Goal: Information Seeking & Learning: Learn about a topic

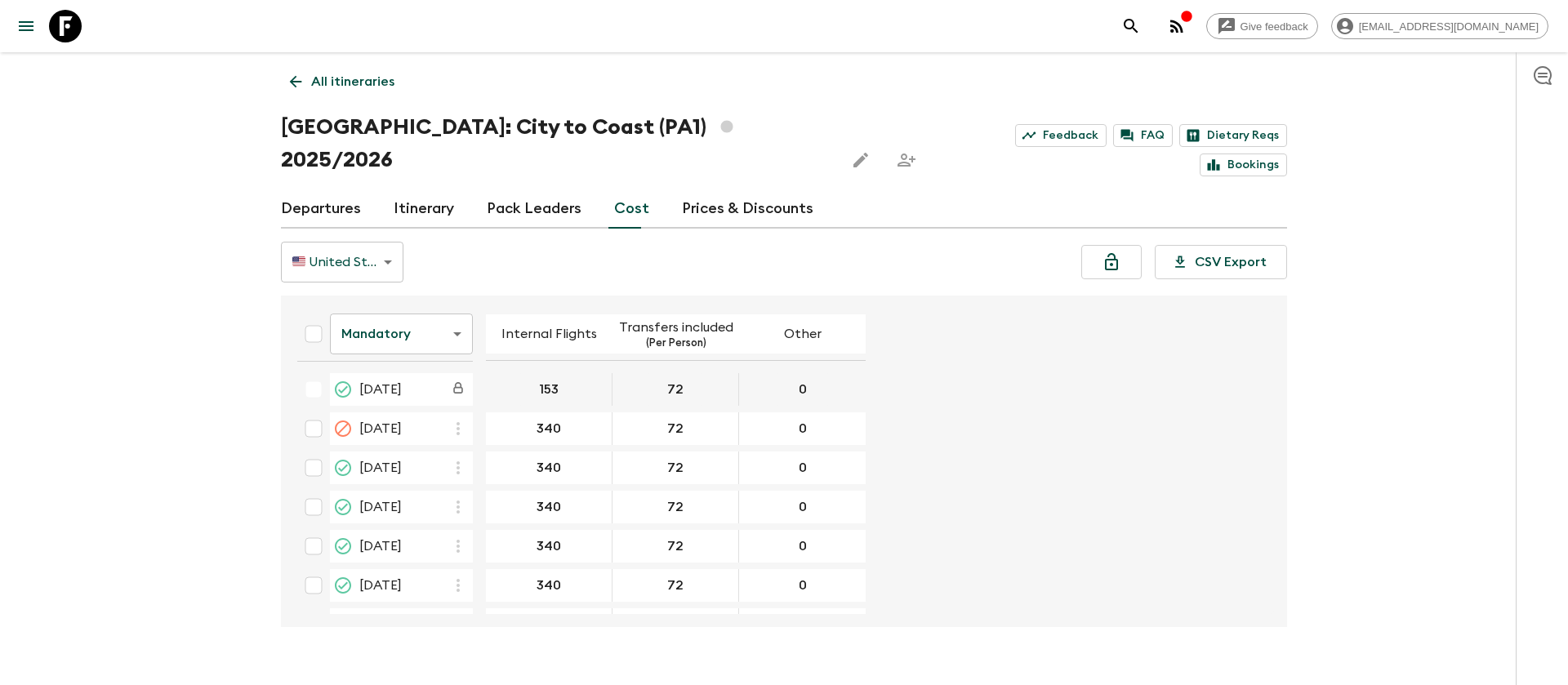
click at [75, 23] on icon at bounding box center [65, 26] width 33 height 33
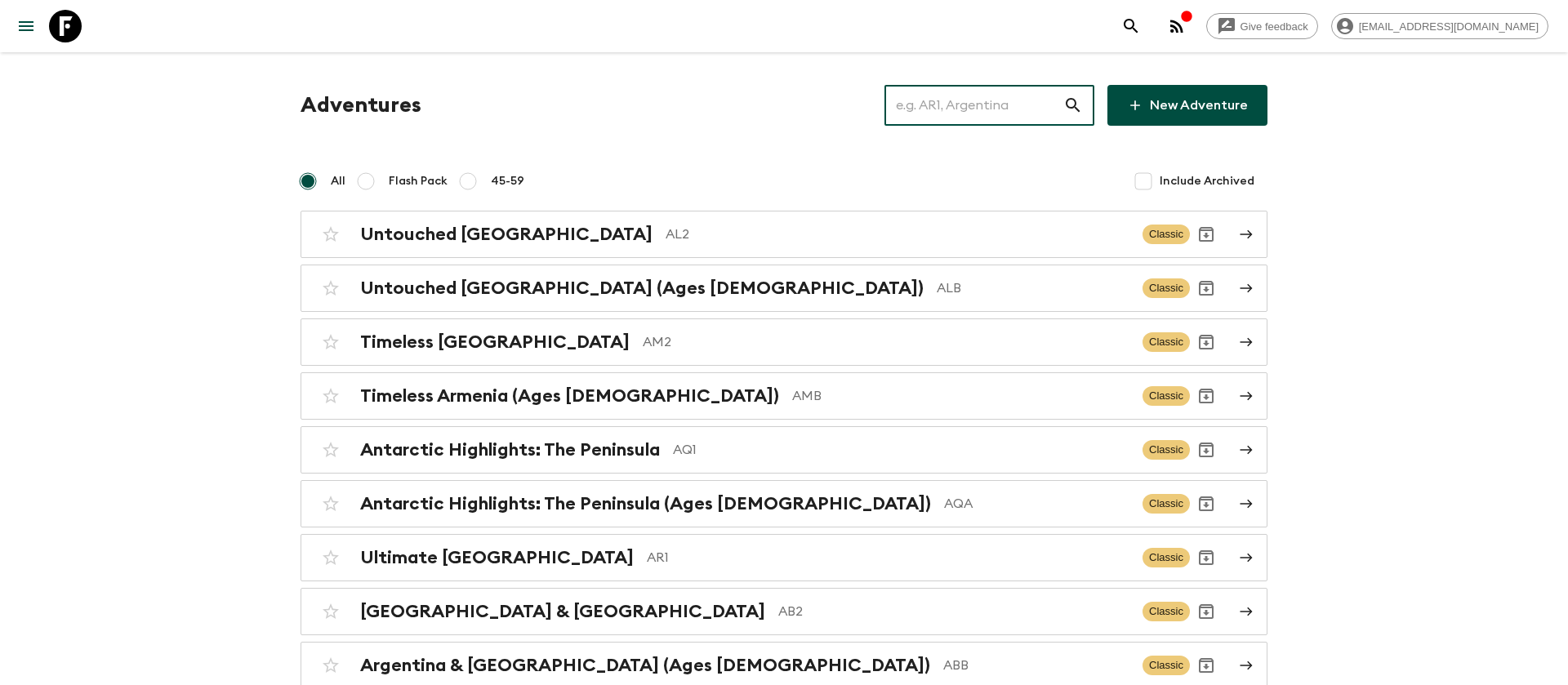
click at [971, 102] on input "text" at bounding box center [974, 105] width 179 height 46
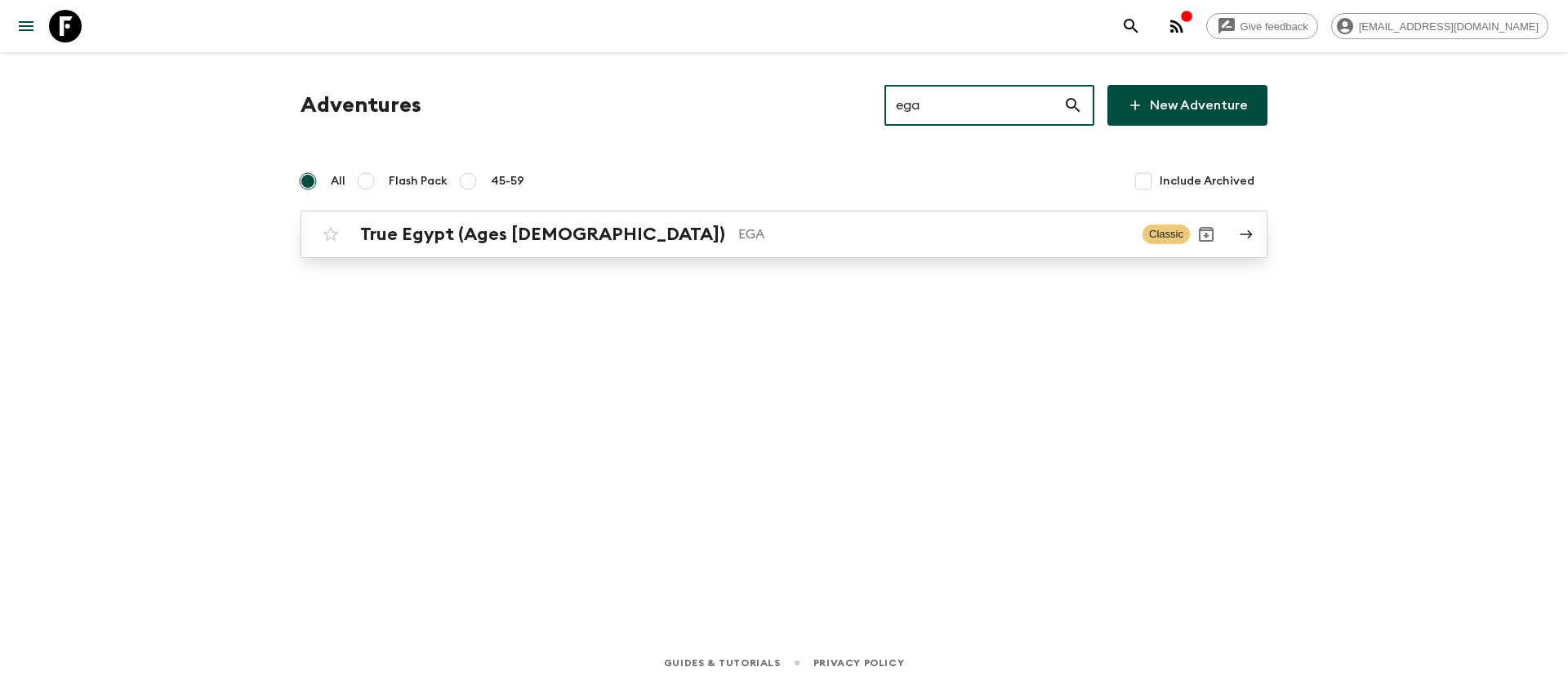
type input "ega"
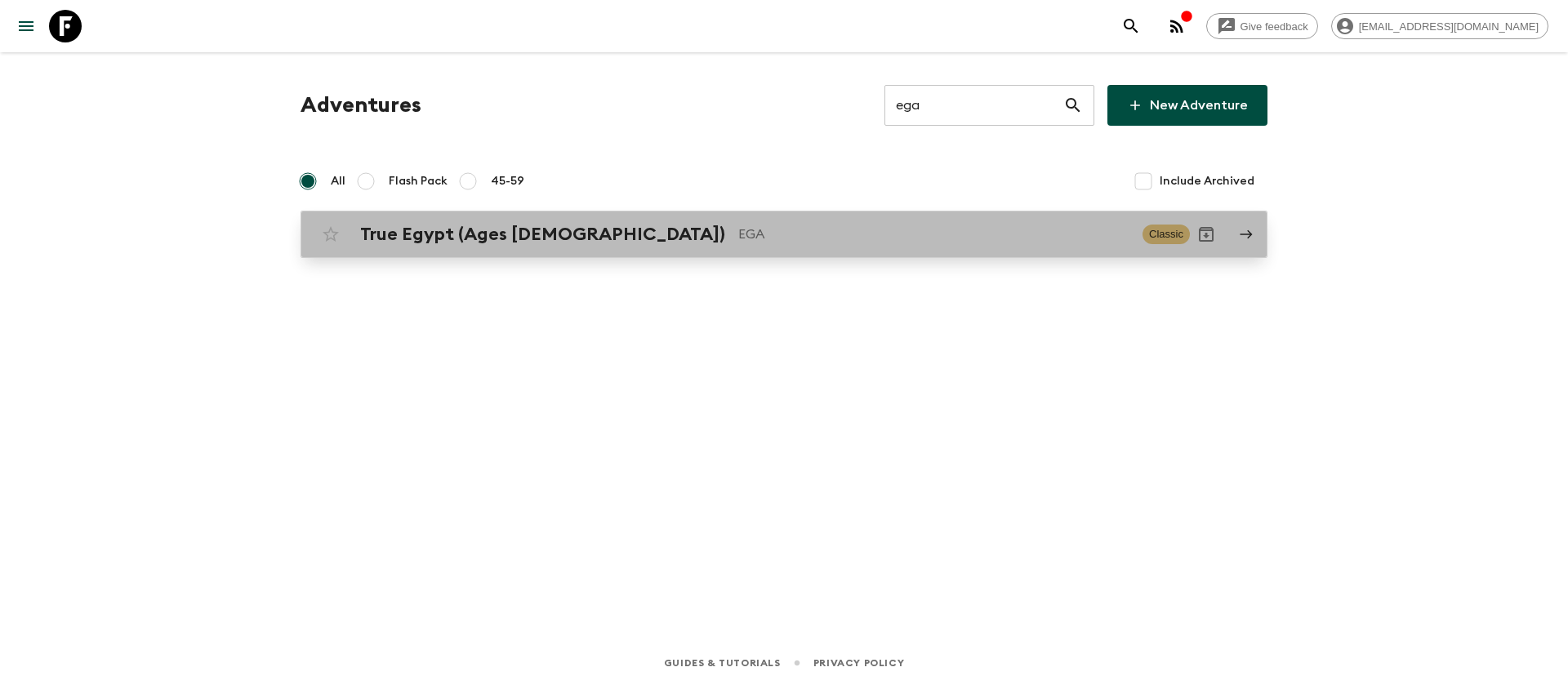
click at [577, 248] on div "True Egypt (Ages [DEMOGRAPHIC_DATA]) EGA Classic" at bounding box center [753, 234] width 876 height 33
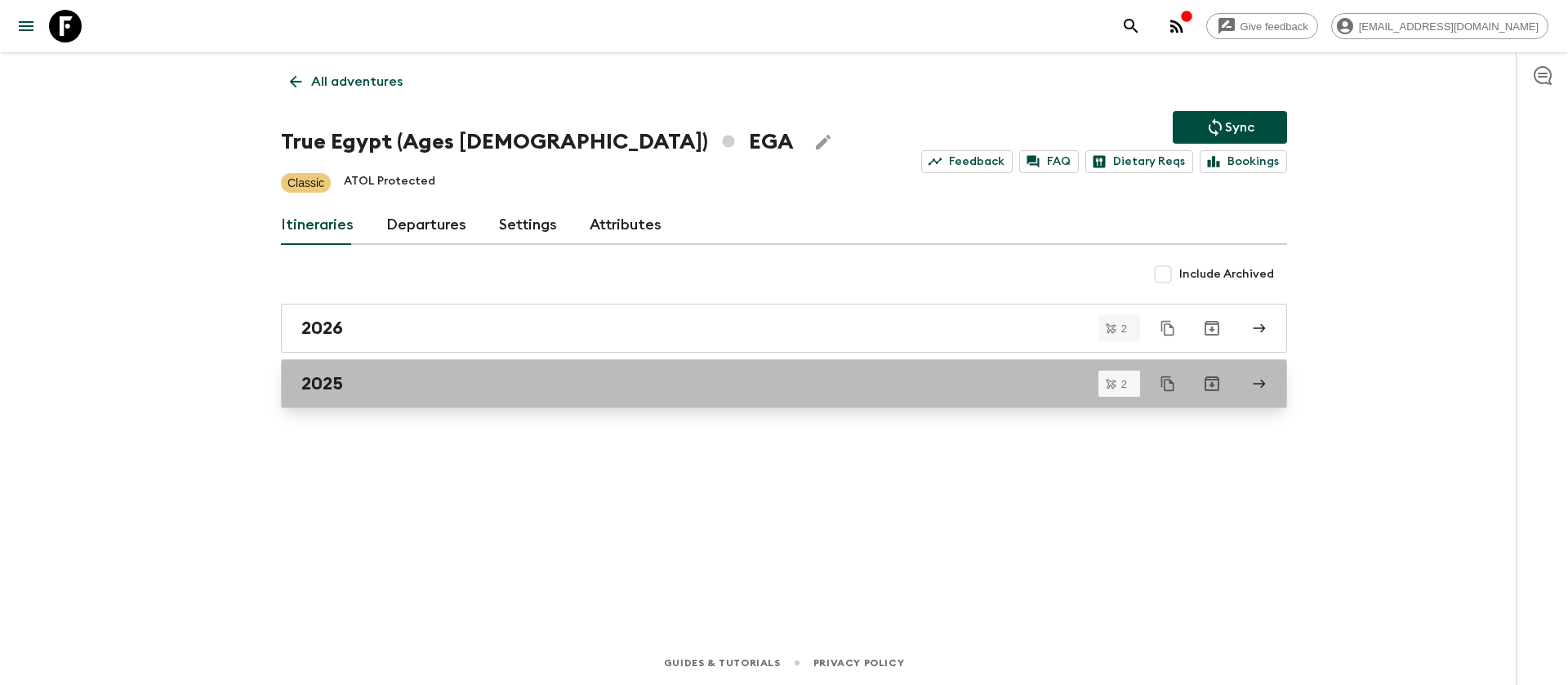
click at [338, 395] on link "2025" at bounding box center [784, 383] width 1006 height 49
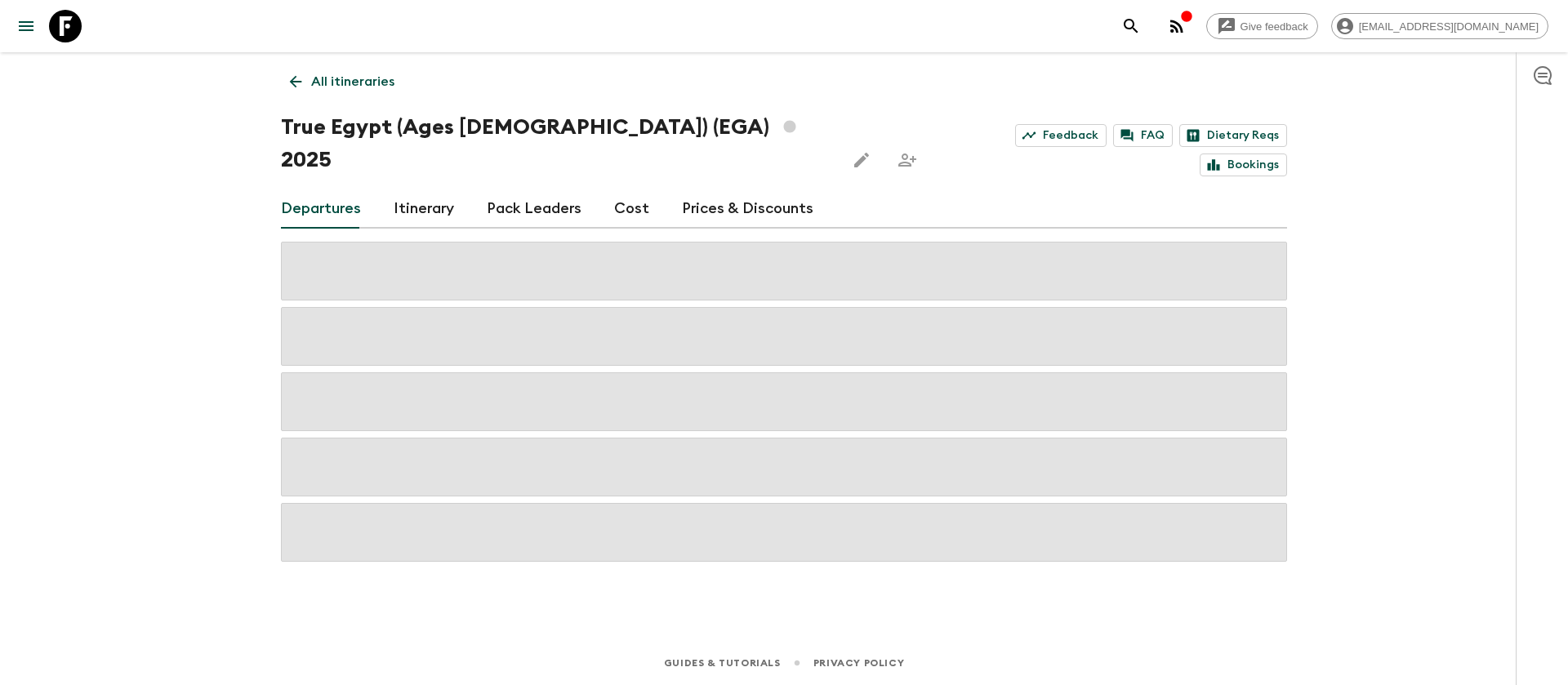
click at [1370, 116] on div "Give feedback [EMAIL_ADDRESS][DOMAIN_NAME] All itineraries True Egypt (Ages [DE…" at bounding box center [784, 342] width 1568 height 685
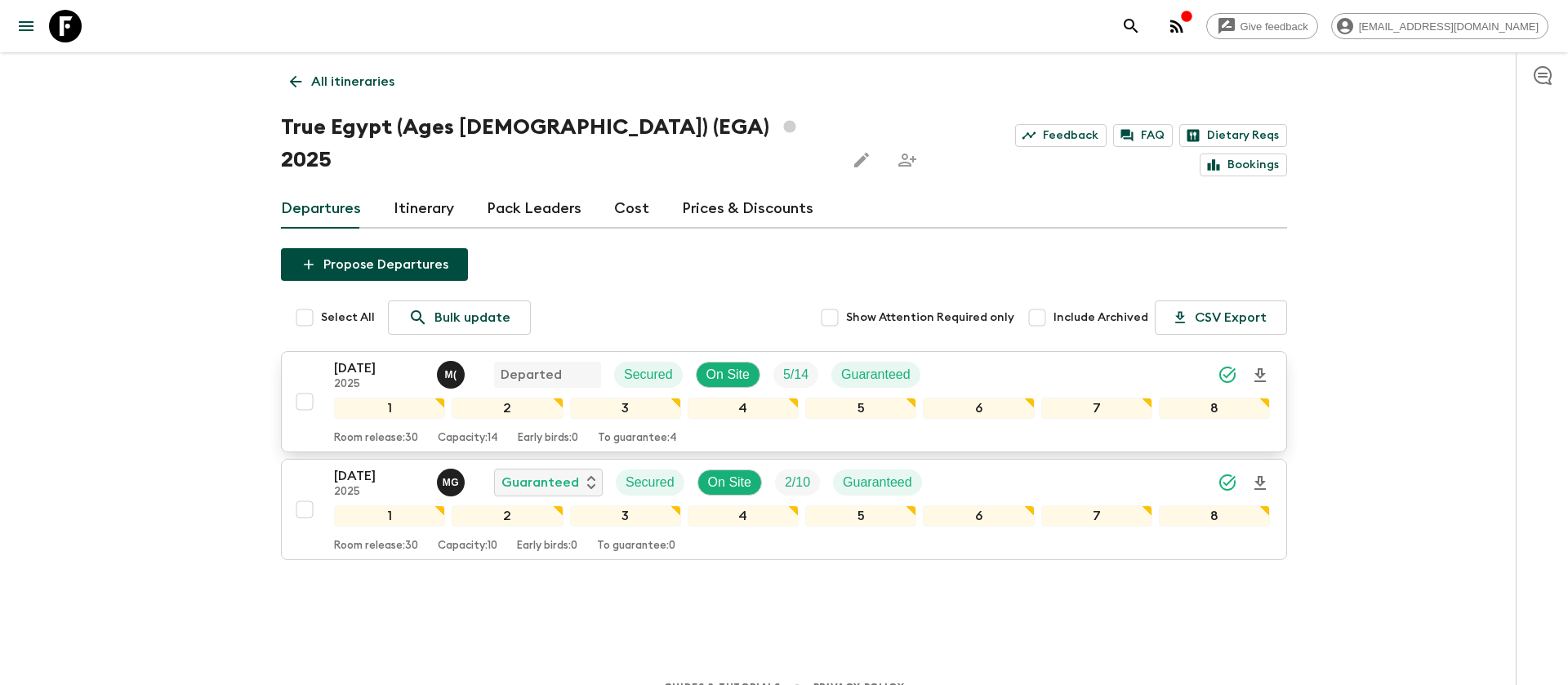
click at [407, 358] on p "[DATE]" at bounding box center [378, 368] width 89 height 20
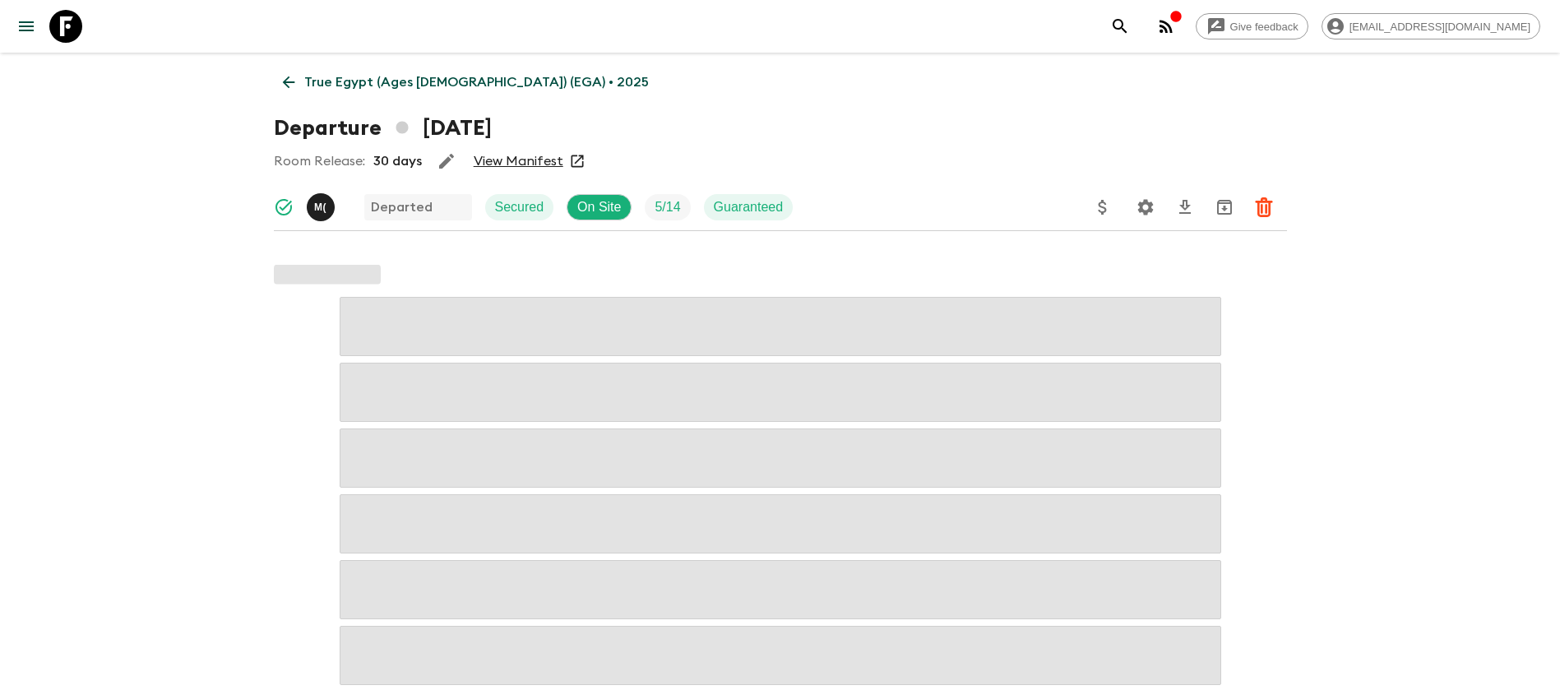
click at [544, 161] on link "View Manifest" at bounding box center [519, 161] width 90 height 16
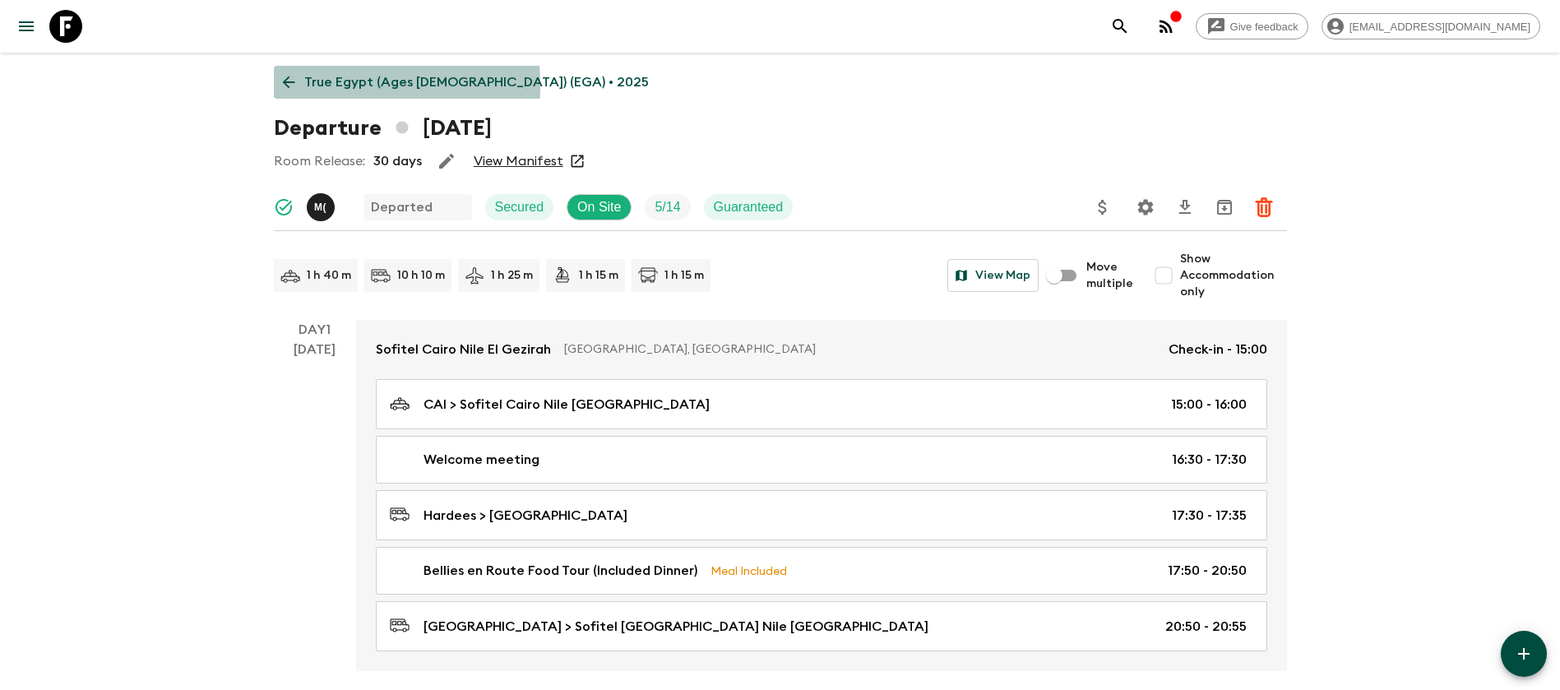
click at [288, 86] on icon at bounding box center [288, 82] width 12 height 12
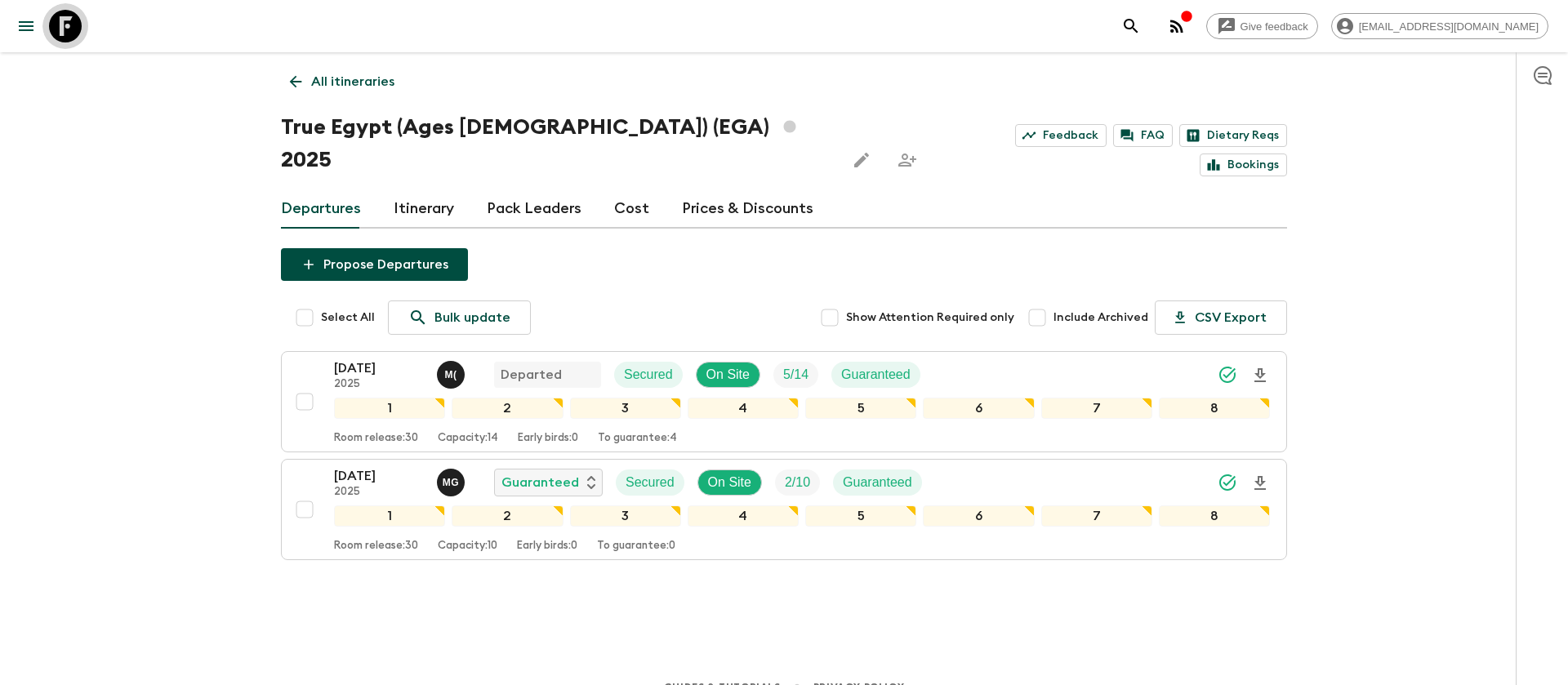
click at [63, 25] on icon at bounding box center [65, 26] width 33 height 33
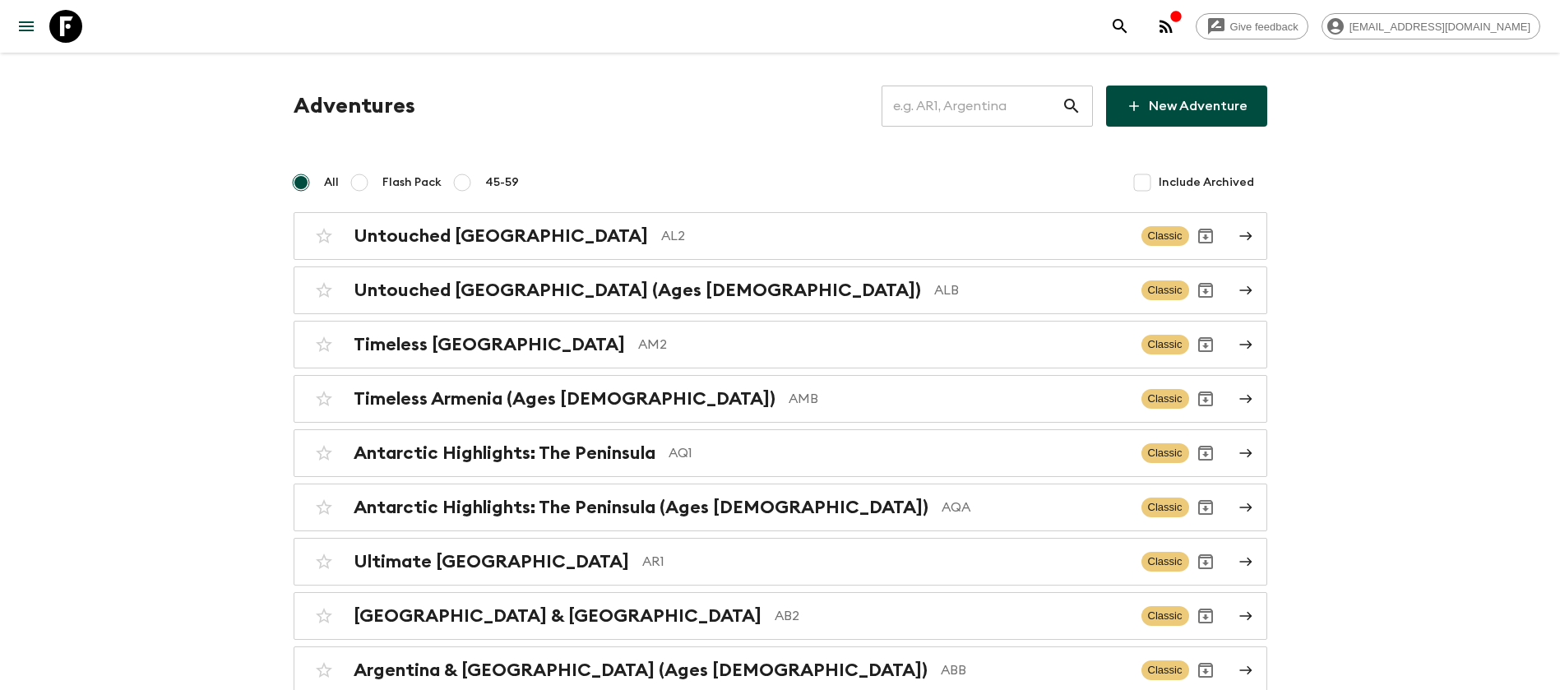
click at [1029, 105] on input "text" at bounding box center [972, 106] width 180 height 46
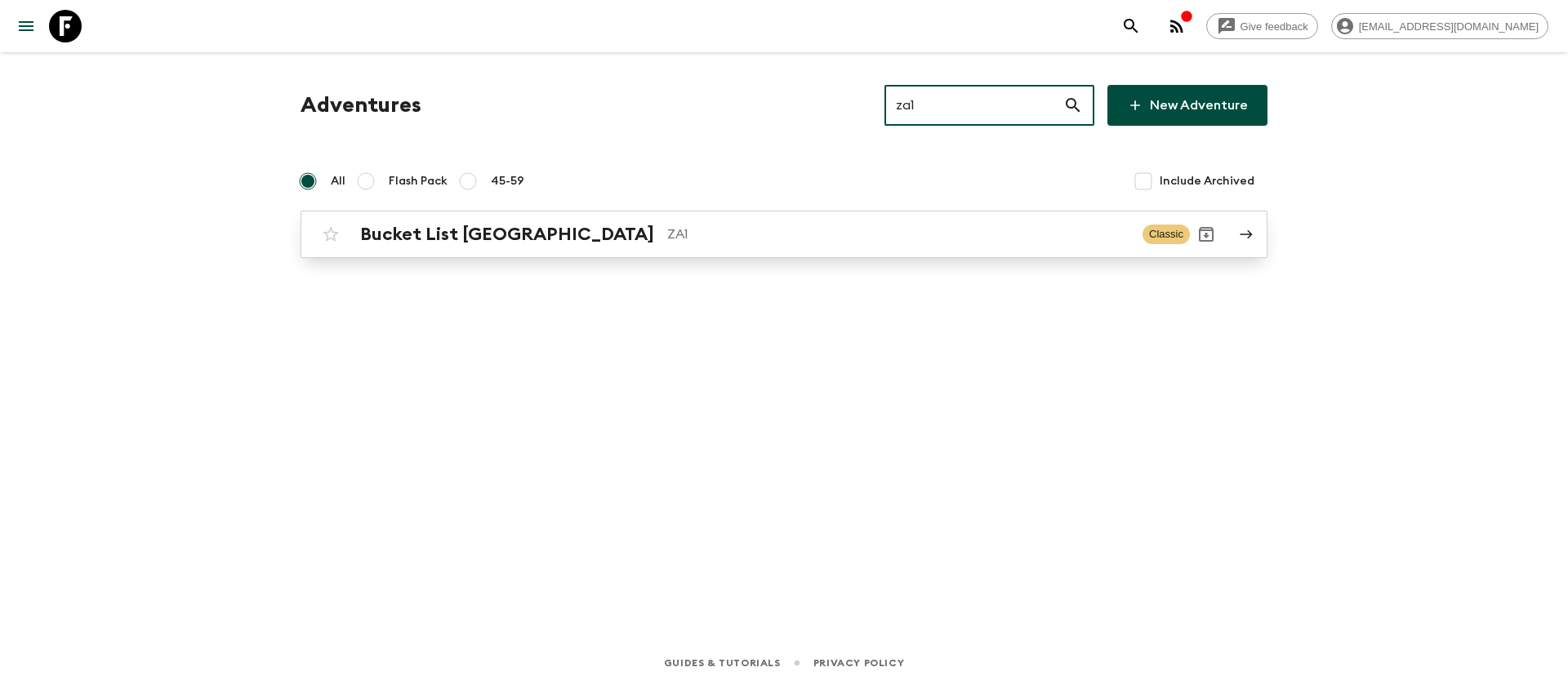
type input "za1"
click at [667, 240] on p "ZA1" at bounding box center [899, 234] width 463 height 20
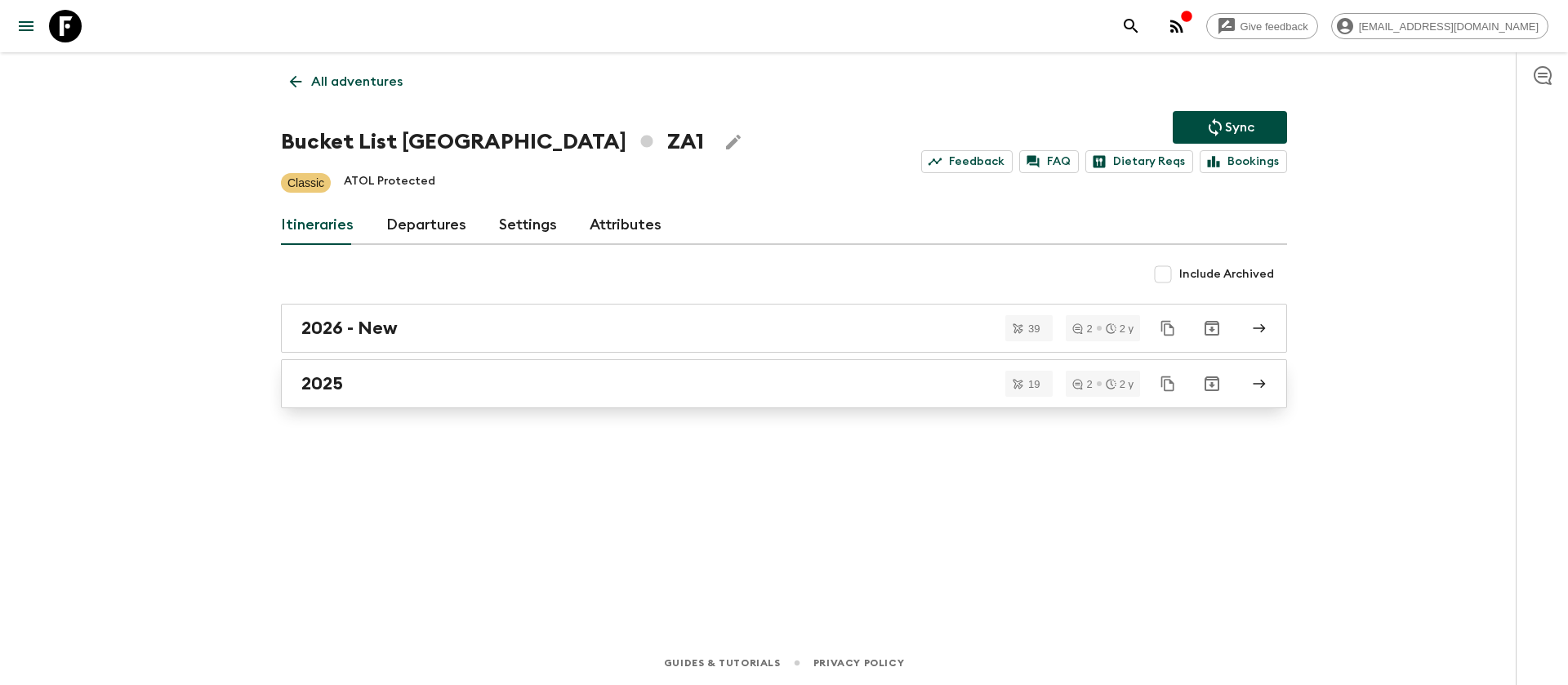
click at [333, 393] on h2 "2025" at bounding box center [322, 383] width 42 height 21
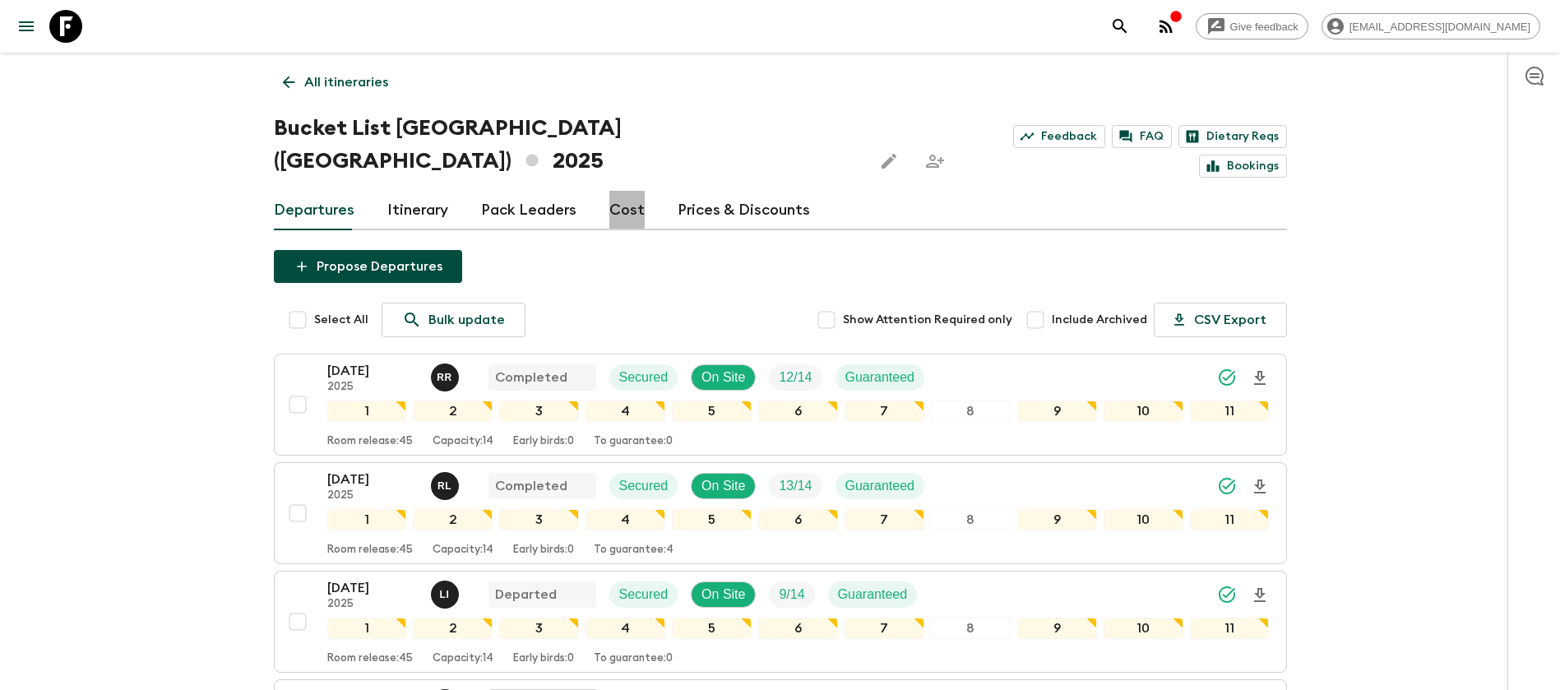
click at [620, 191] on link "Cost" at bounding box center [626, 210] width 35 height 39
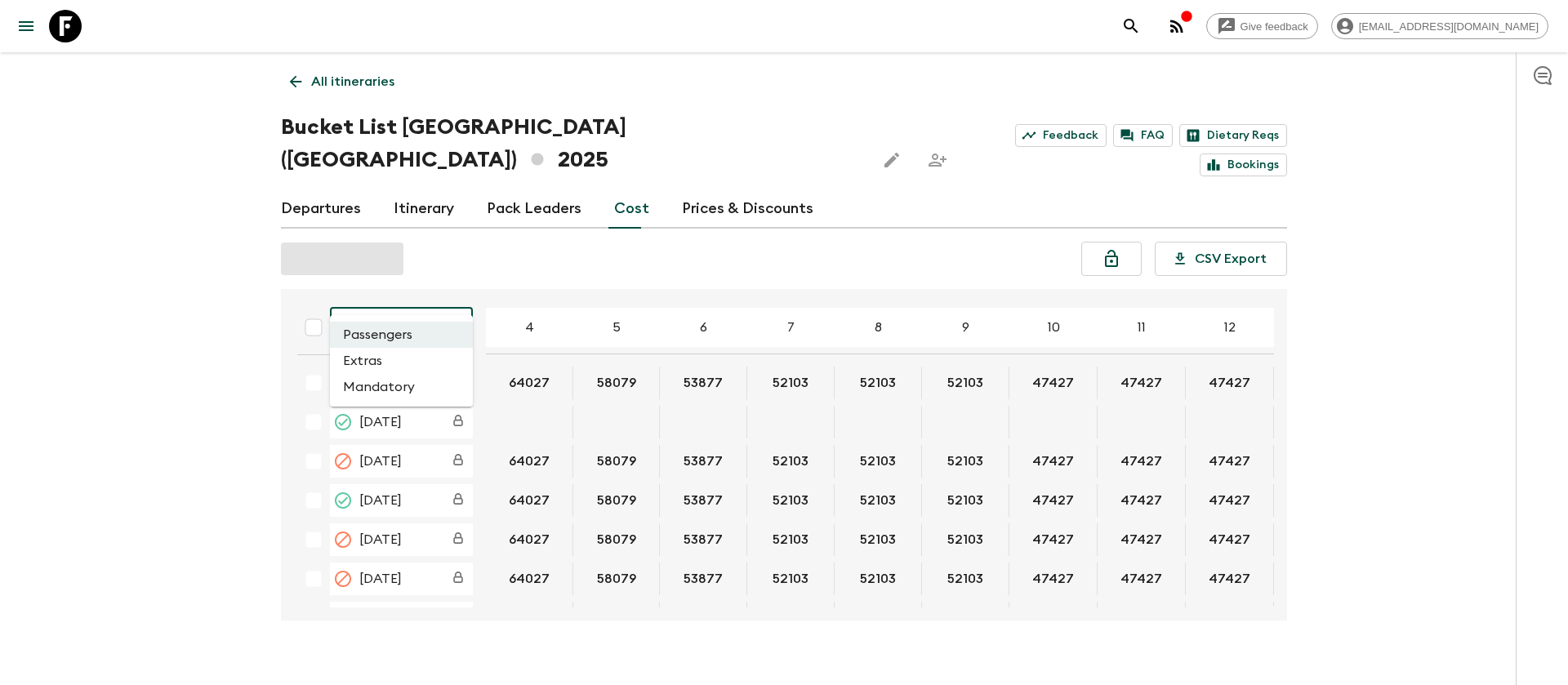
click at [426, 299] on body "Give feedback [EMAIL_ADDRESS][DOMAIN_NAME] All itineraries Bucket List [GEOGRAP…" at bounding box center [784, 355] width 1568 height 711
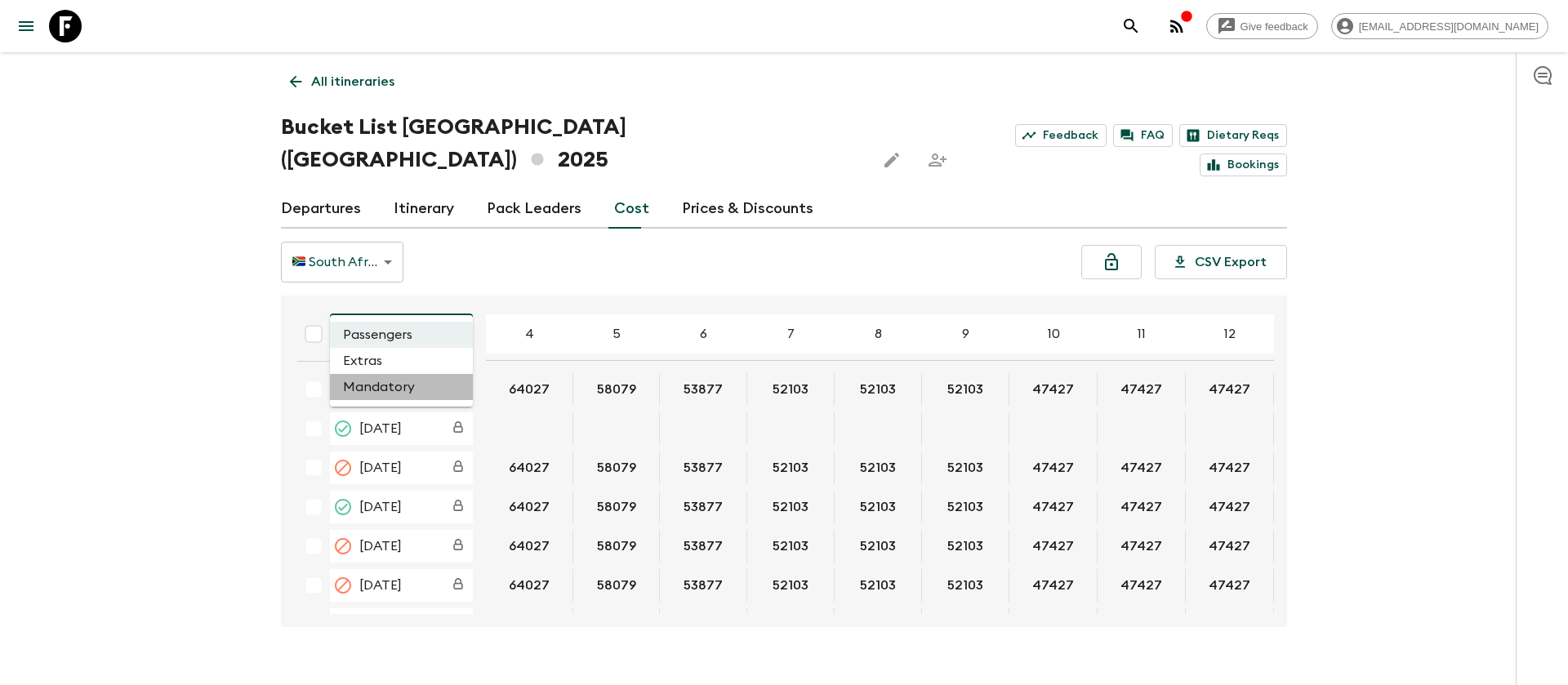
click at [370, 388] on li "Mandatory" at bounding box center [401, 387] width 143 height 26
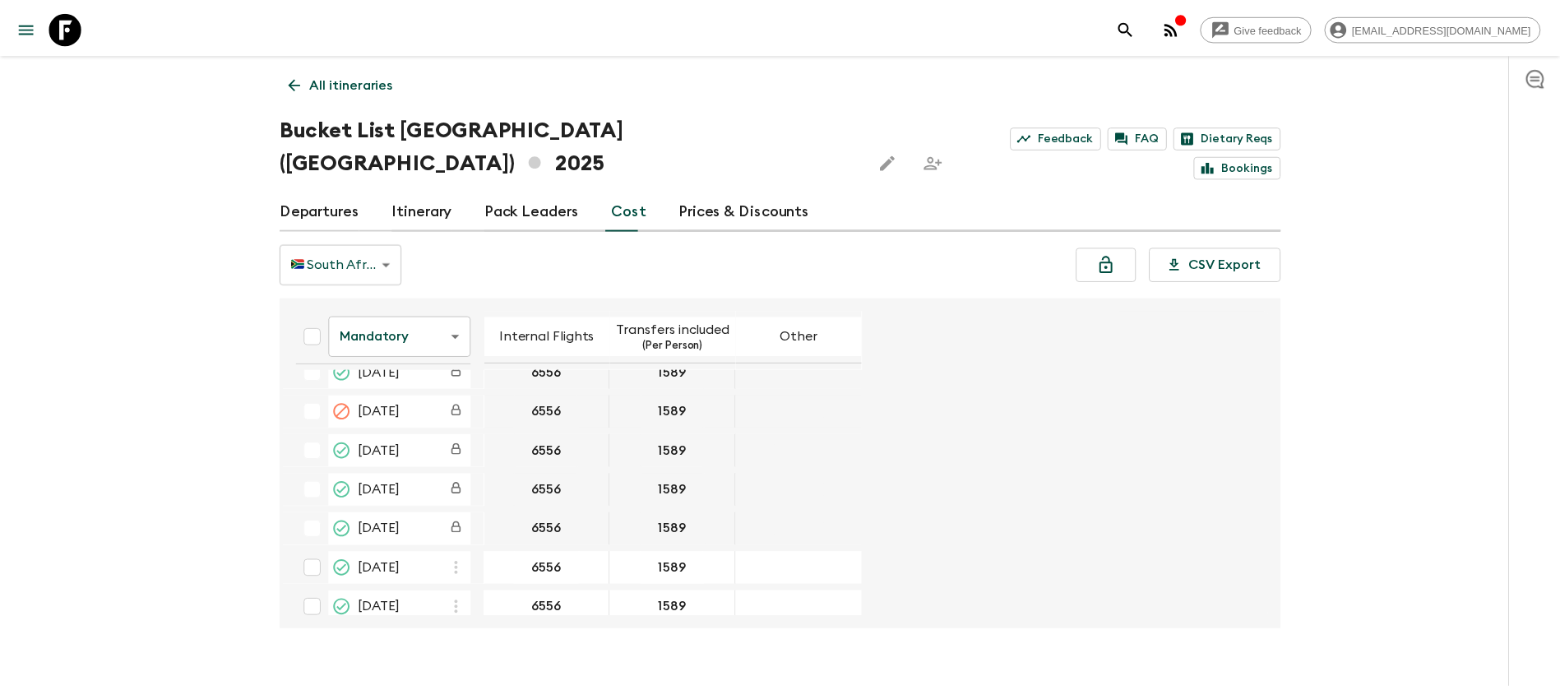
scroll to position [2838, 0]
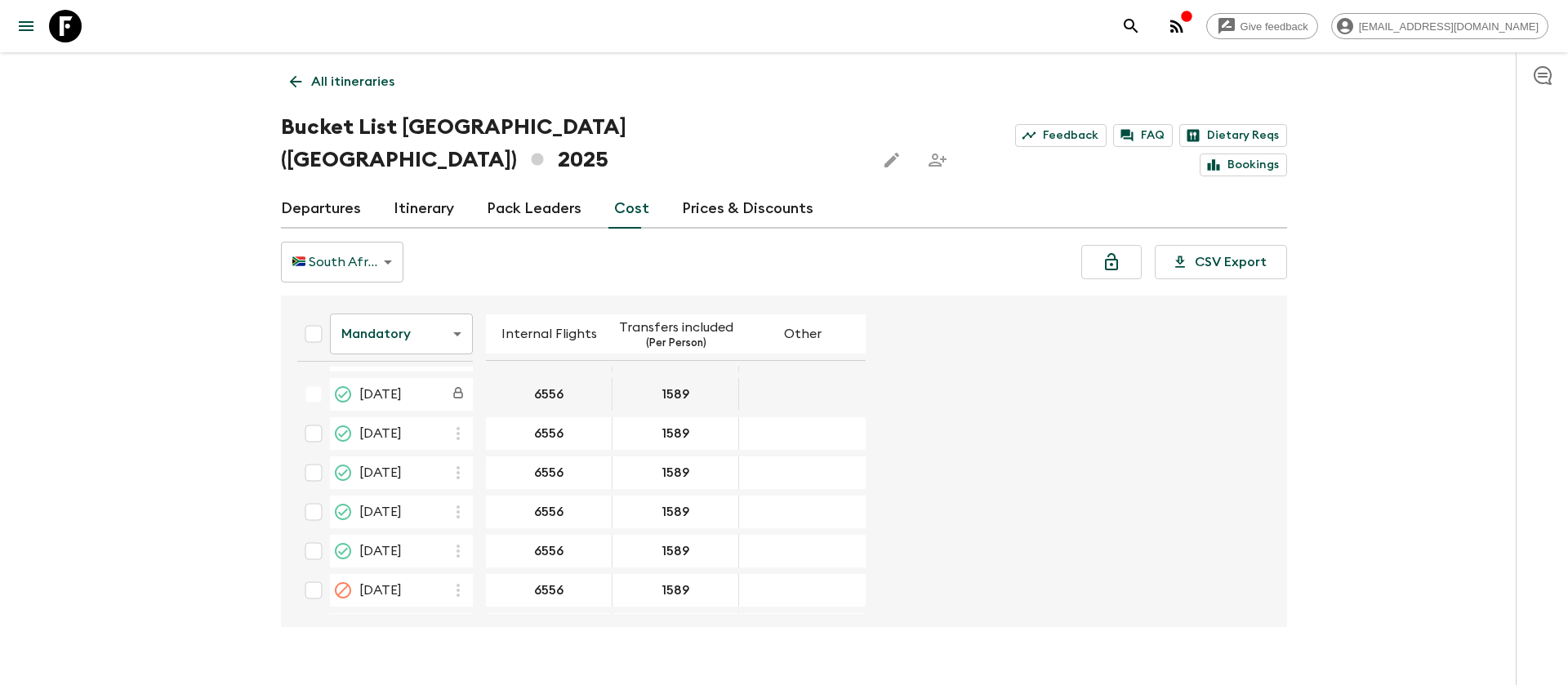
click at [335, 190] on link "Departures" at bounding box center [321, 208] width 80 height 39
